Goal: Information Seeking & Learning: Learn about a topic

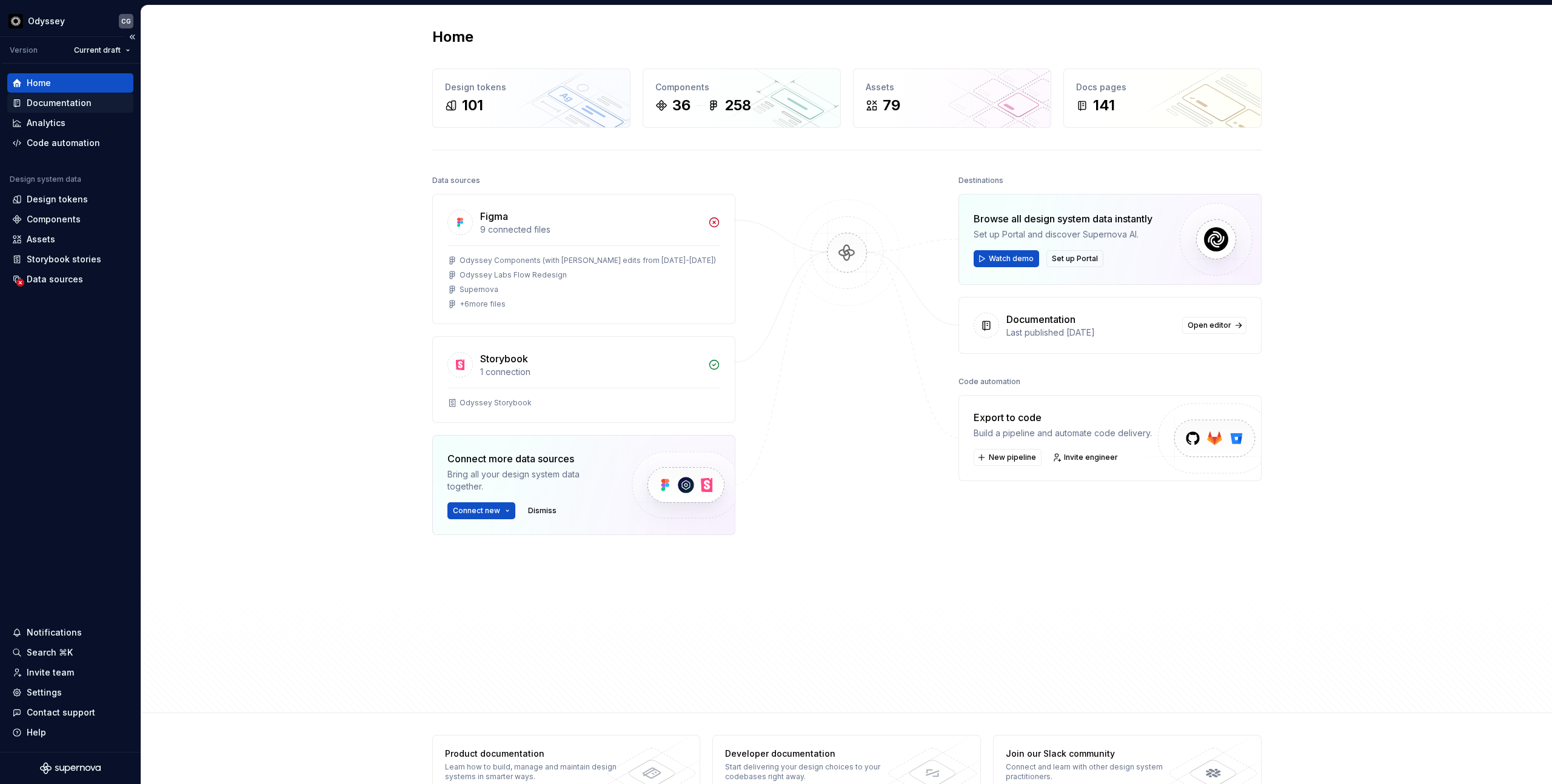
click at [65, 100] on div "Documentation" at bounding box center [59, 103] width 65 height 12
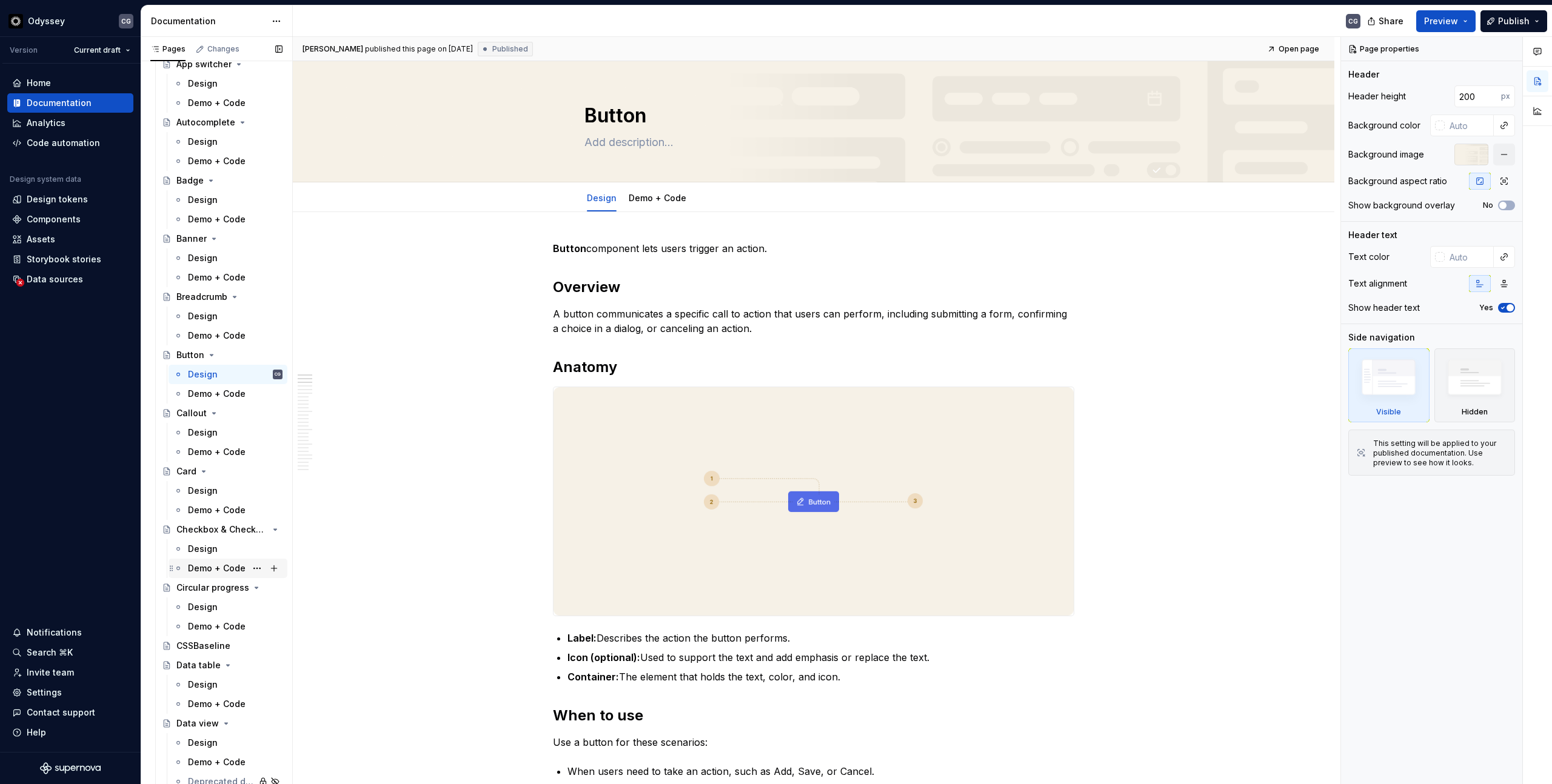
scroll to position [458, 0]
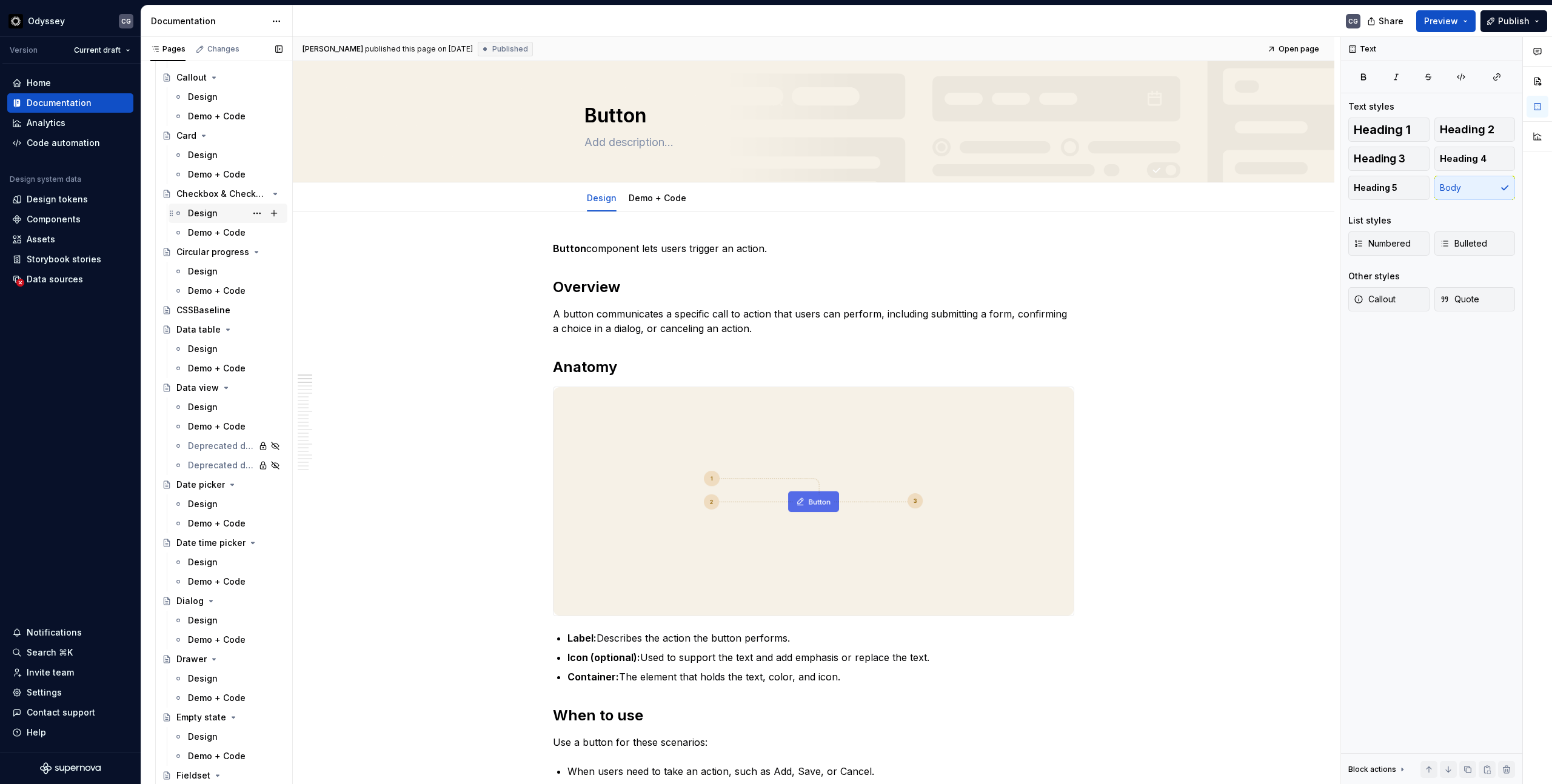
scroll to position [336, 0]
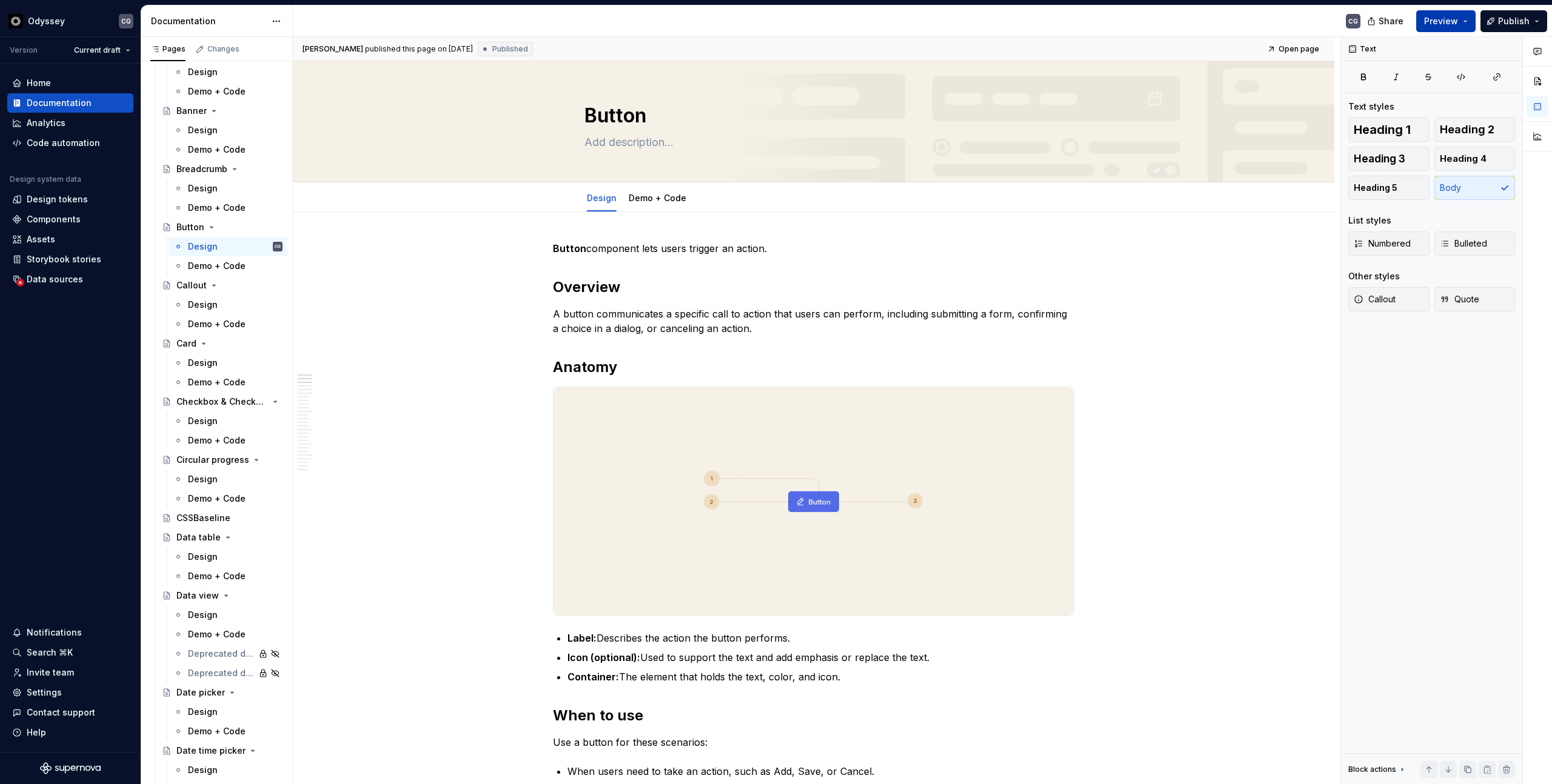
click at [1449, 23] on span "Preview" at bounding box center [1441, 21] width 34 height 12
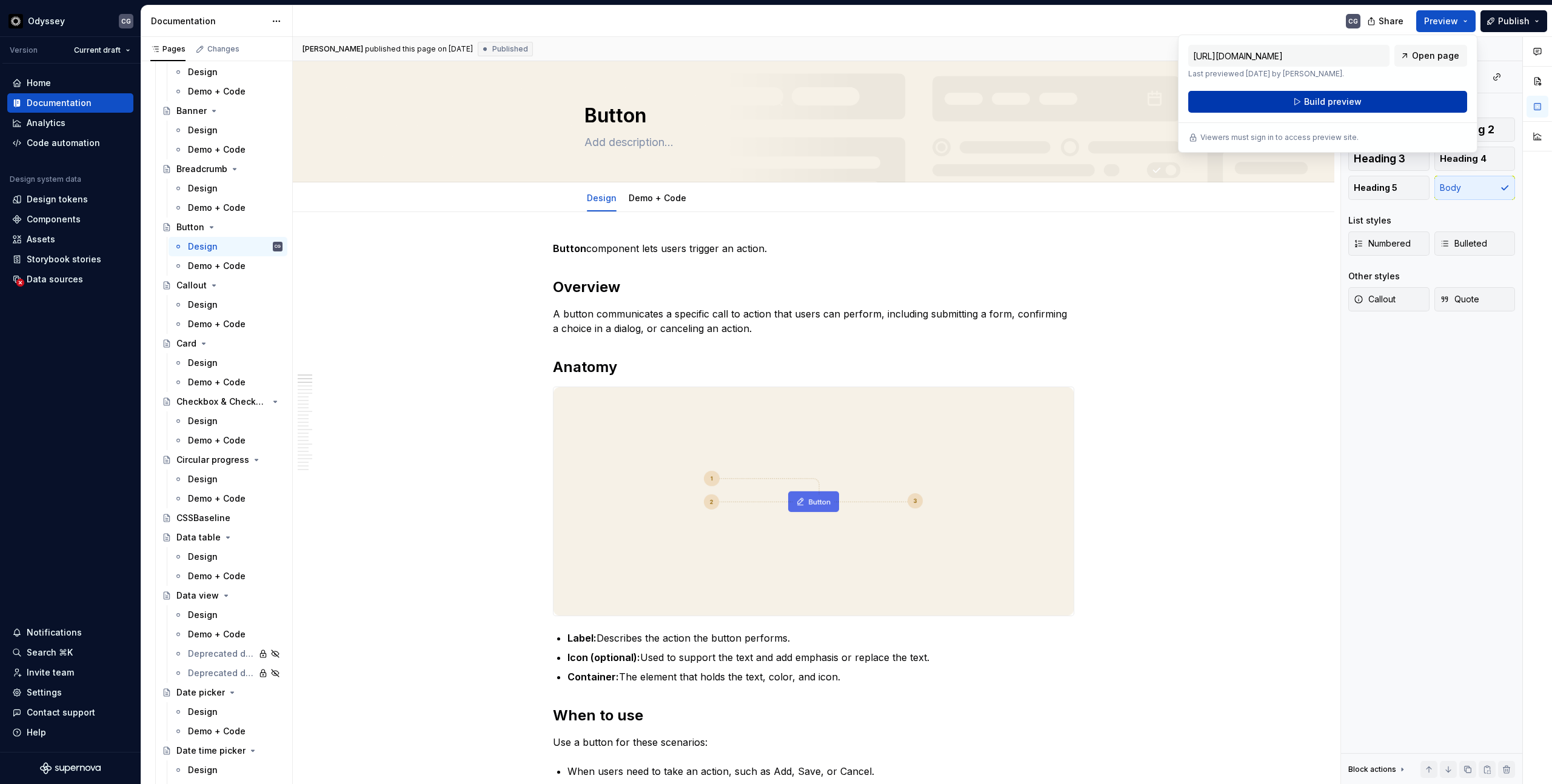
click at [1334, 103] on span "Build preview" at bounding box center [1333, 102] width 58 height 12
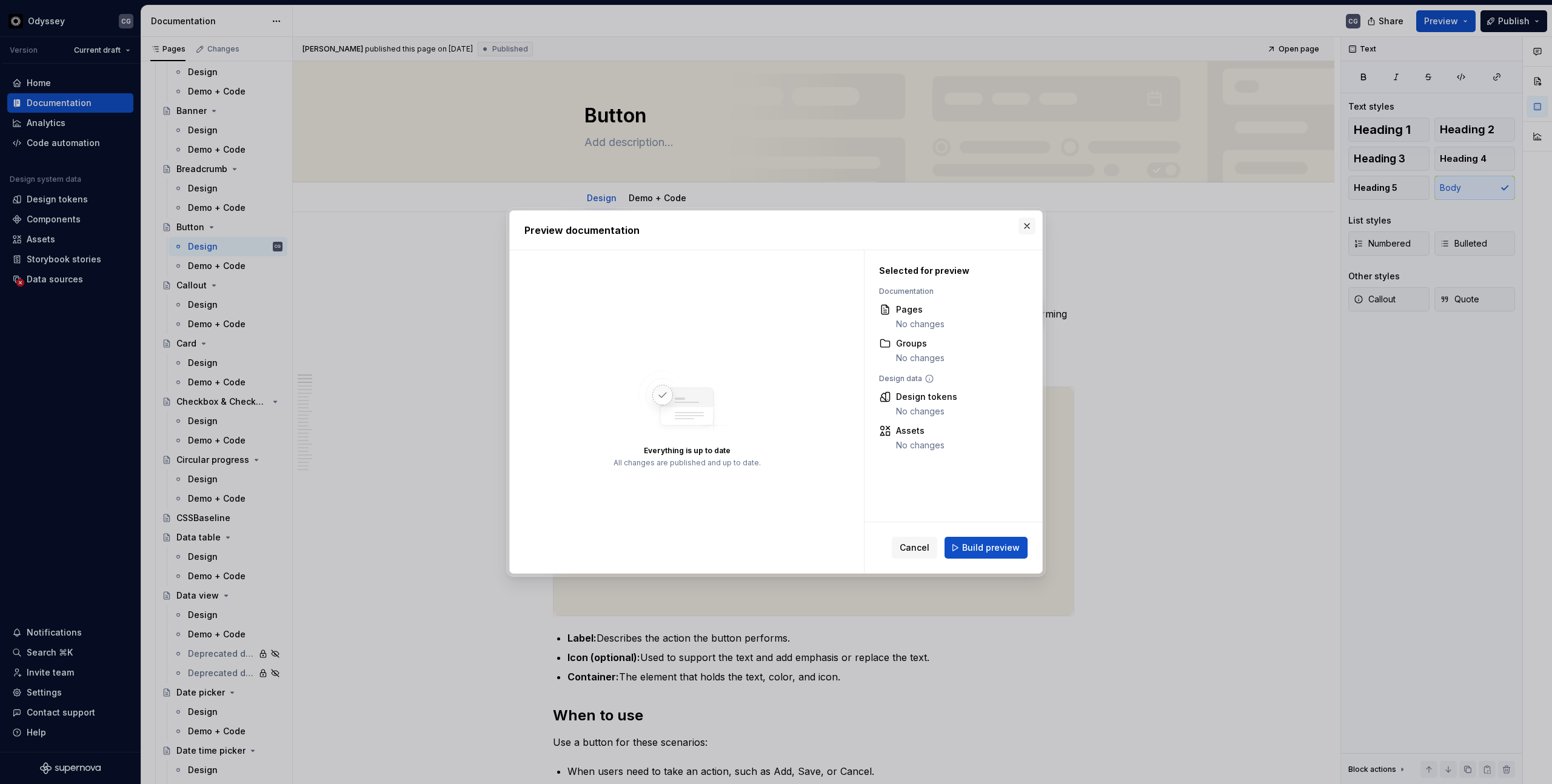
click at [1030, 220] on button "button" at bounding box center [1027, 226] width 17 height 17
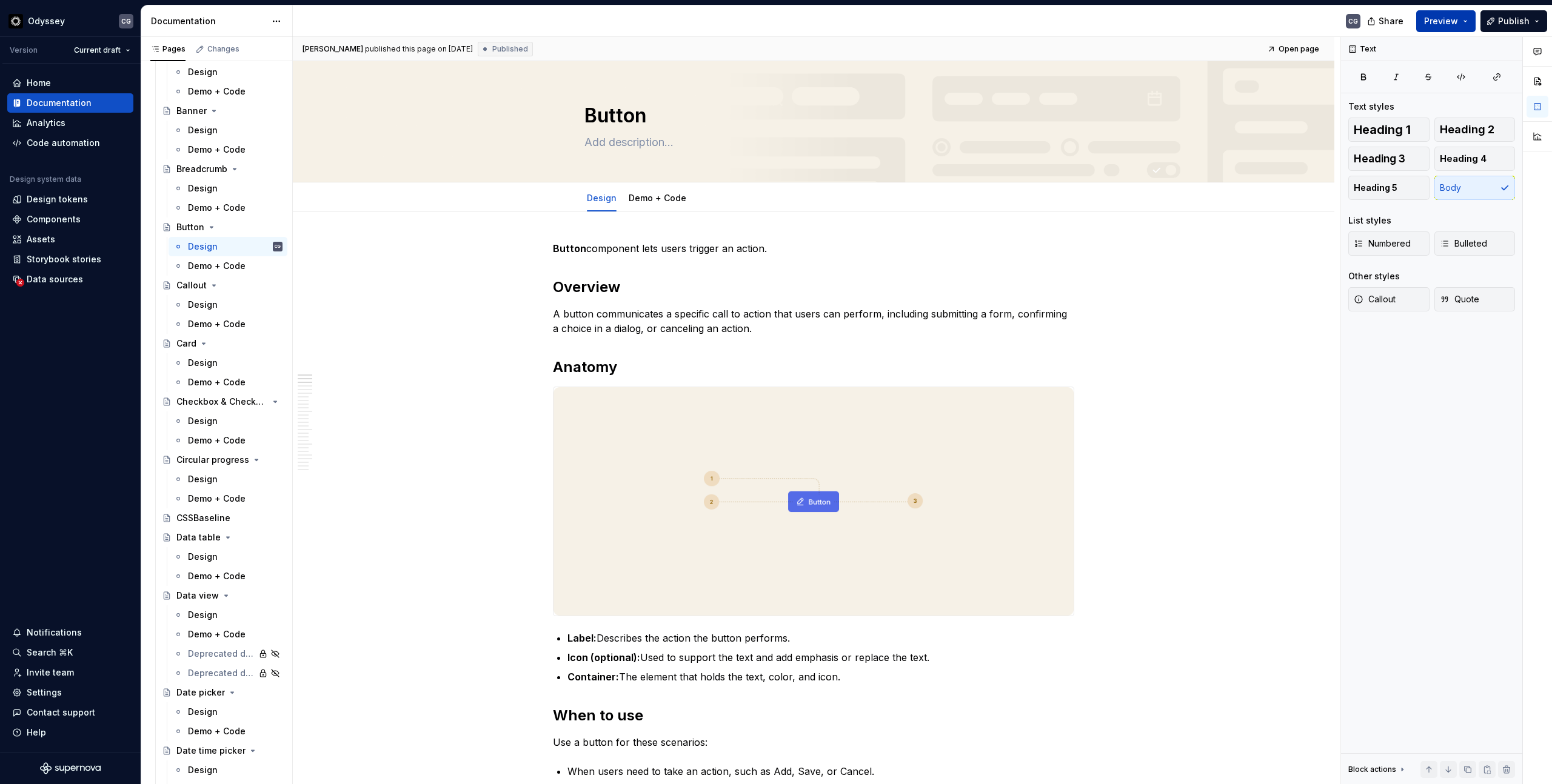
click at [1453, 12] on button "Preview" at bounding box center [1446, 21] width 60 height 22
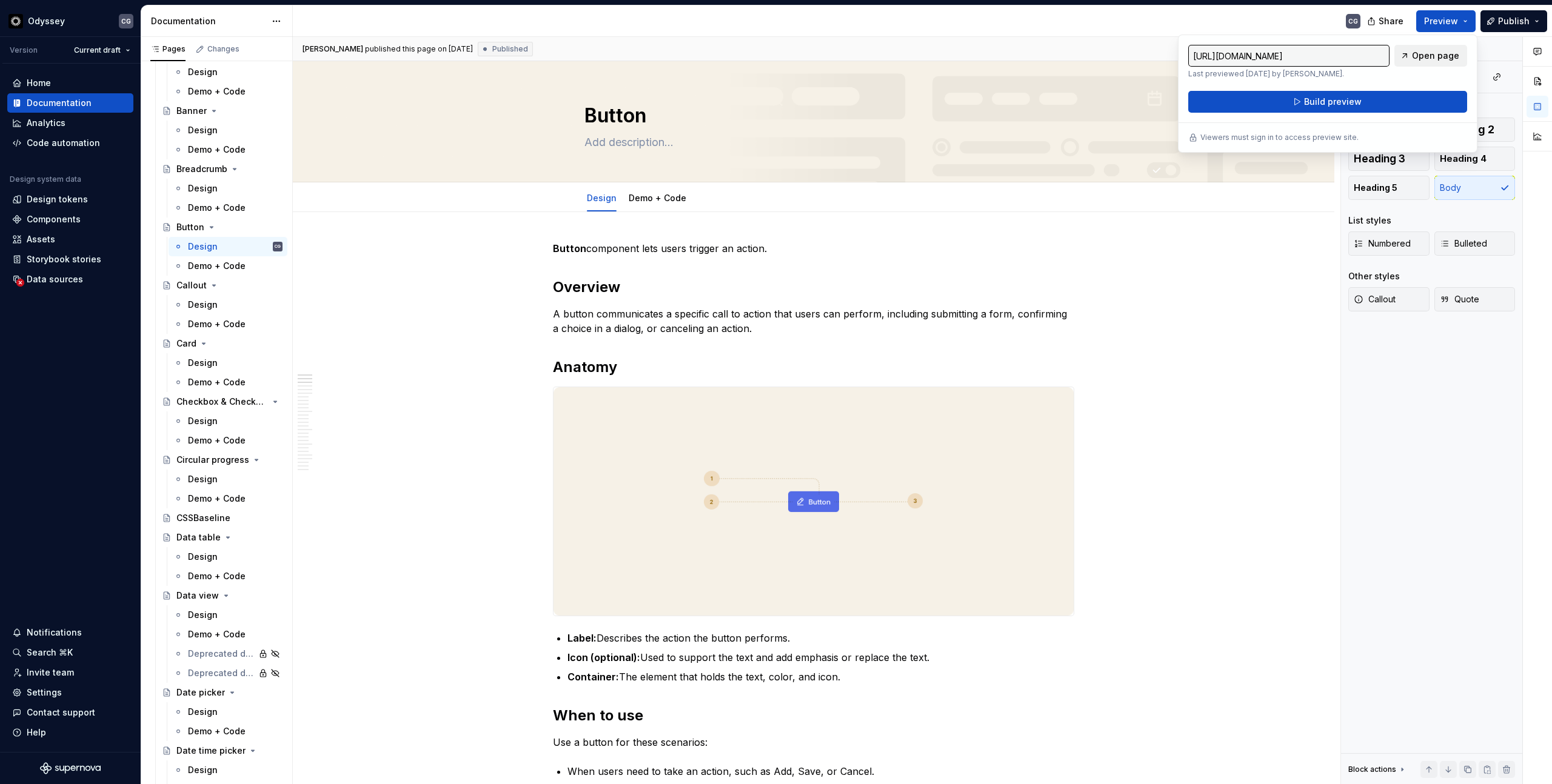
click at [1428, 54] on span "Open page" at bounding box center [1435, 55] width 47 height 12
type textarea "*"
